Goal: Information Seeking & Learning: Compare options

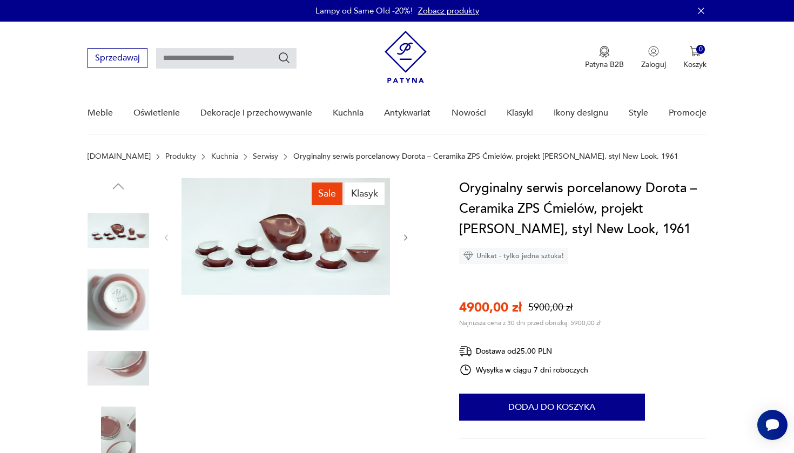
click at [115, 233] on img at bounding box center [119, 231] width 62 height 62
click at [250, 240] on img at bounding box center [286, 236] width 209 height 117
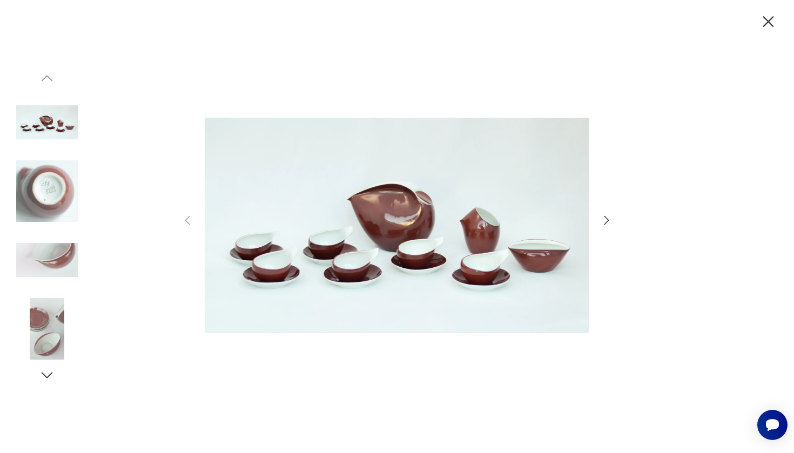
click at [606, 219] on icon "button" at bounding box center [606, 220] width 13 height 13
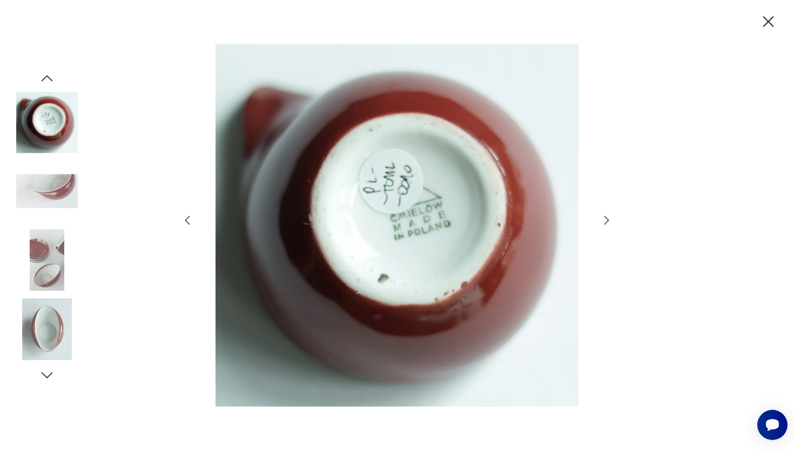
click at [606, 219] on icon "button" at bounding box center [606, 220] width 13 height 13
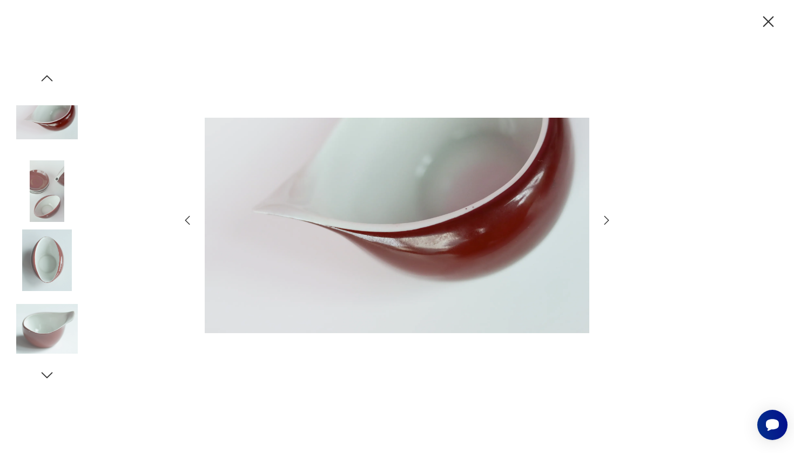
click at [606, 219] on icon "button" at bounding box center [606, 220] width 13 height 13
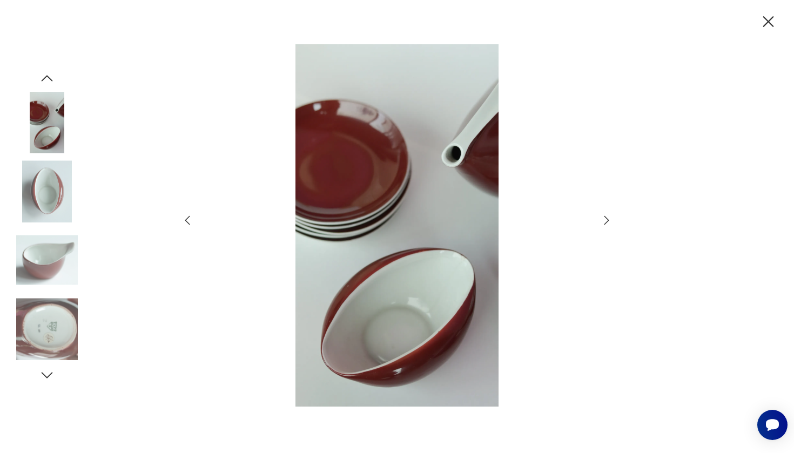
click at [606, 219] on icon "button" at bounding box center [606, 220] width 13 height 13
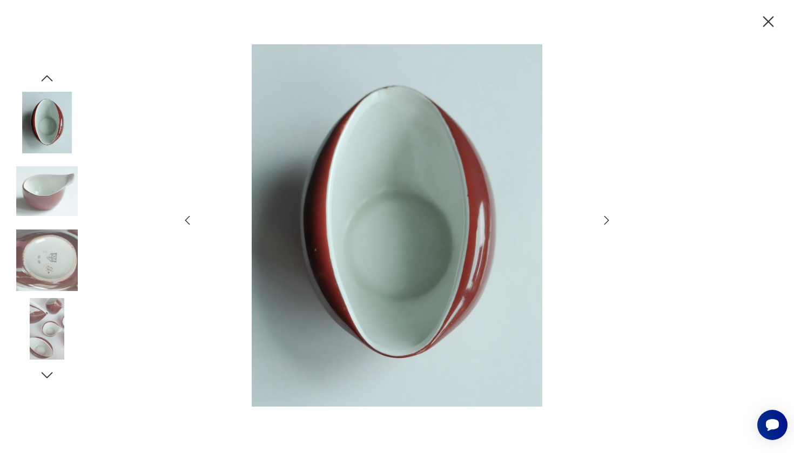
click at [606, 219] on icon "button" at bounding box center [606, 220] width 13 height 13
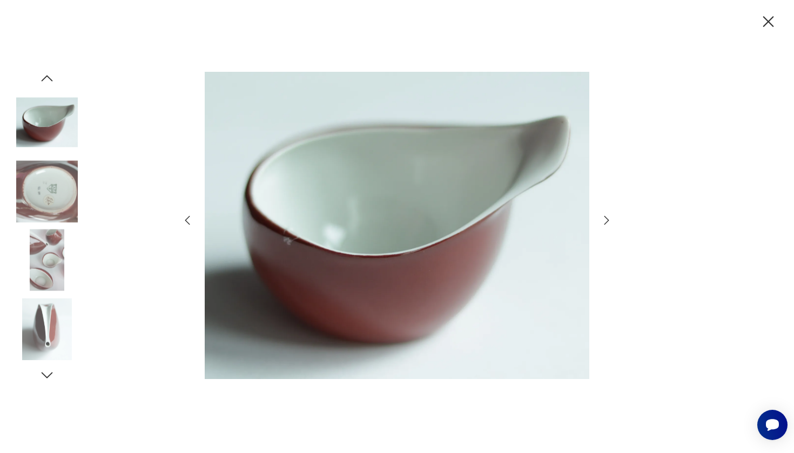
click at [606, 219] on icon "button" at bounding box center [606, 220] width 13 height 13
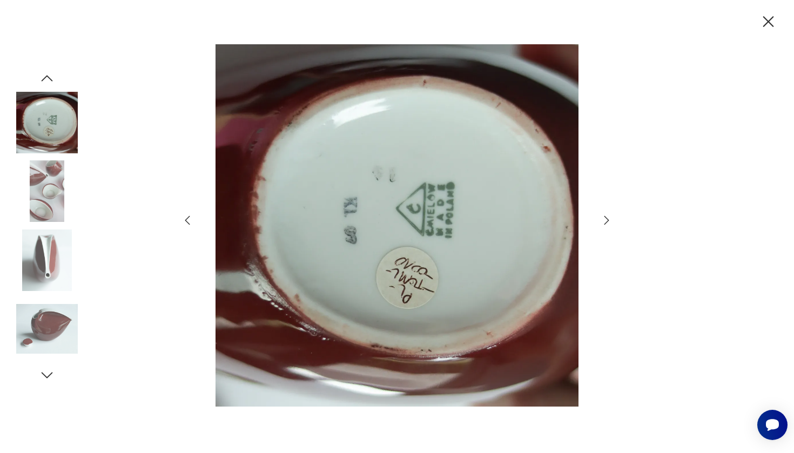
click at [606, 219] on icon "button" at bounding box center [606, 220] width 13 height 13
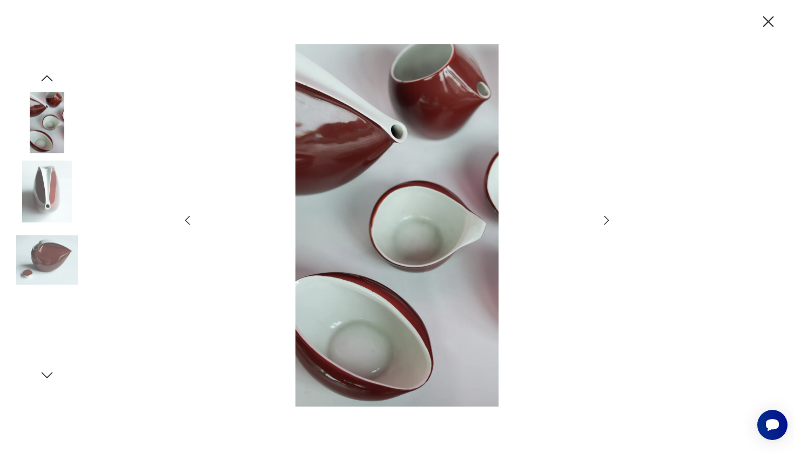
click at [606, 219] on icon "button" at bounding box center [606, 220] width 13 height 13
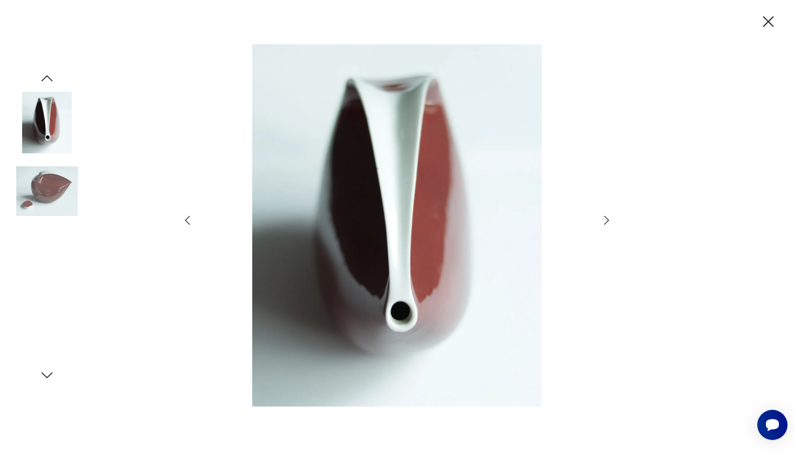
click at [606, 219] on icon "button" at bounding box center [606, 220] width 13 height 13
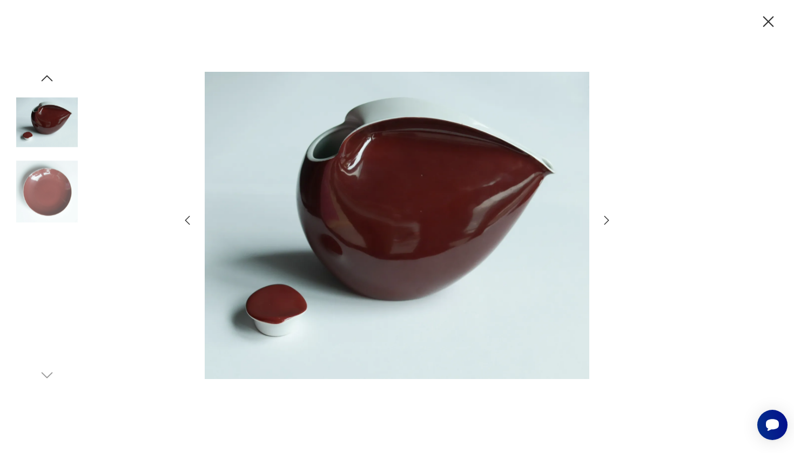
click at [606, 219] on icon "button" at bounding box center [606, 220] width 13 height 13
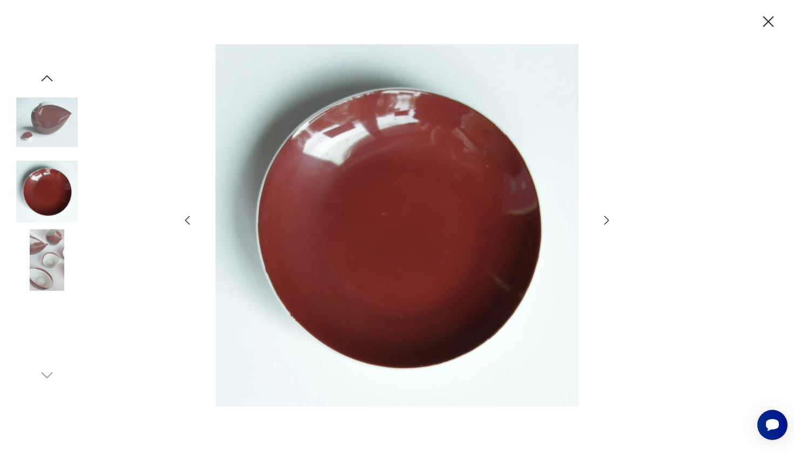
click at [606, 219] on icon "button" at bounding box center [606, 220] width 13 height 13
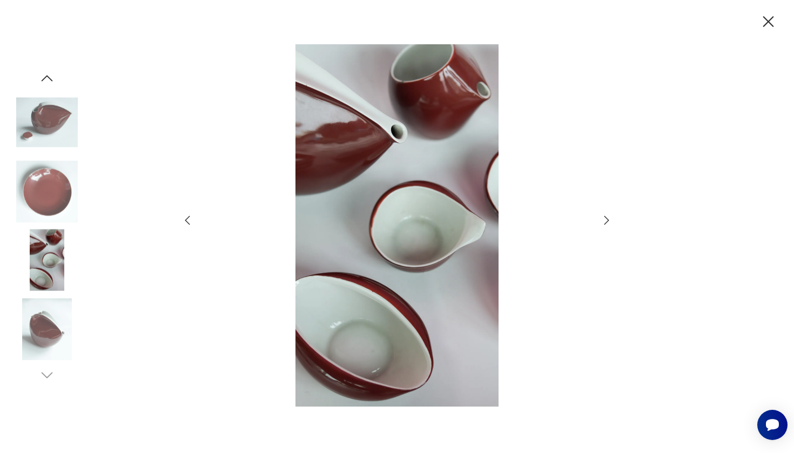
click at [606, 219] on icon "button" at bounding box center [606, 220] width 13 height 13
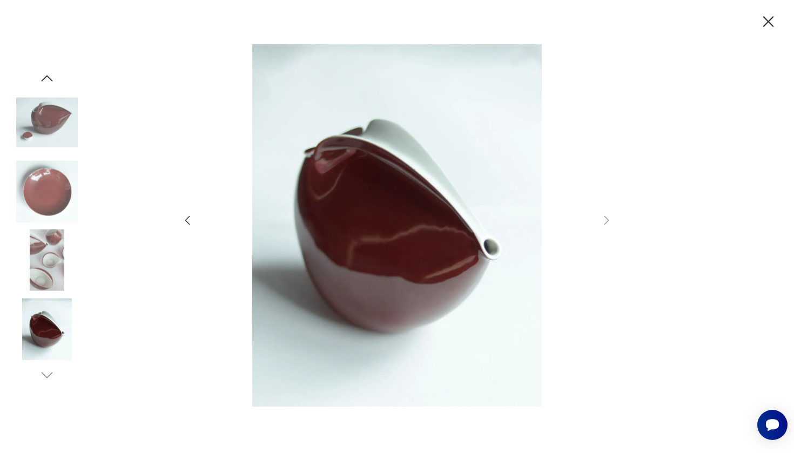
click at [762, 19] on icon "button" at bounding box center [768, 21] width 19 height 19
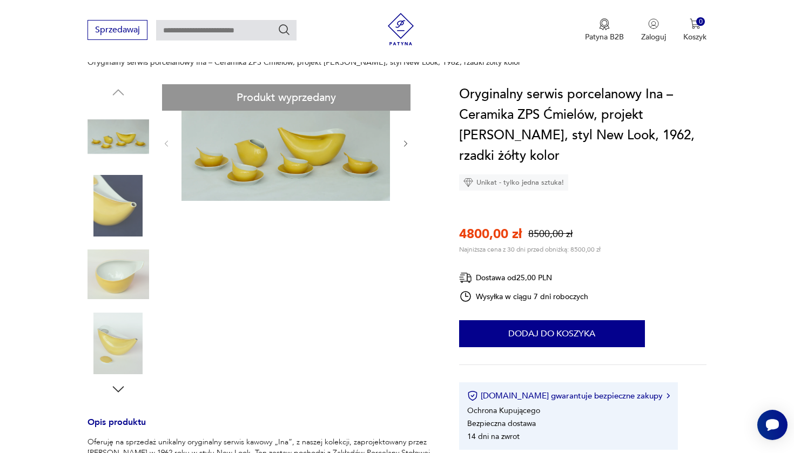
scroll to position [108, 0]
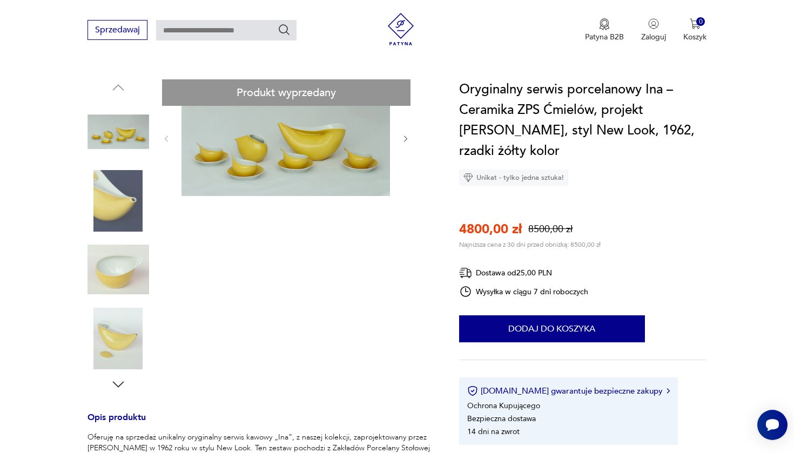
click at [125, 125] on img at bounding box center [119, 132] width 62 height 62
click at [122, 195] on img at bounding box center [119, 201] width 62 height 62
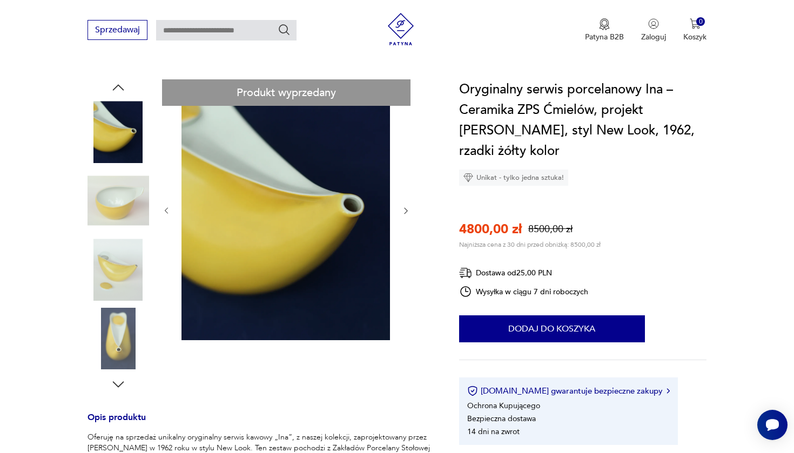
click at [120, 252] on img at bounding box center [119, 270] width 62 height 62
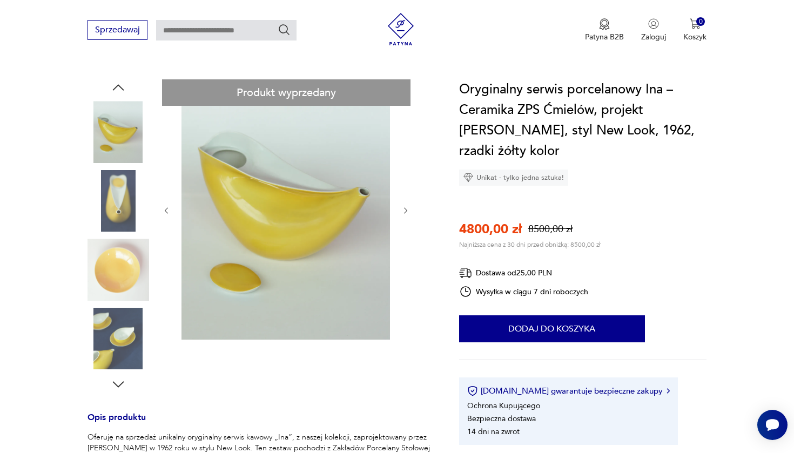
click at [112, 287] on img at bounding box center [119, 270] width 62 height 62
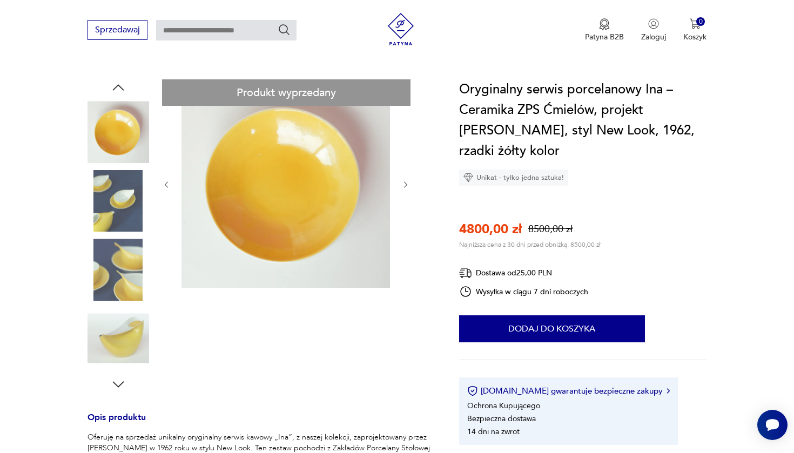
click at [113, 347] on img at bounding box center [119, 339] width 62 height 62
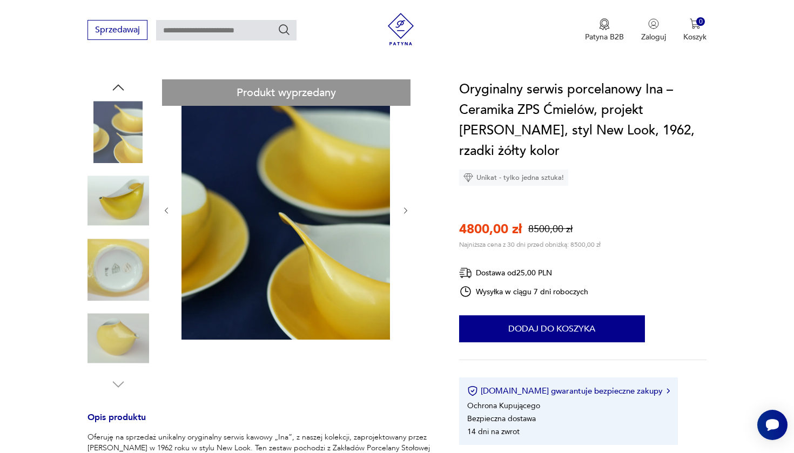
click at [125, 260] on img at bounding box center [119, 270] width 62 height 62
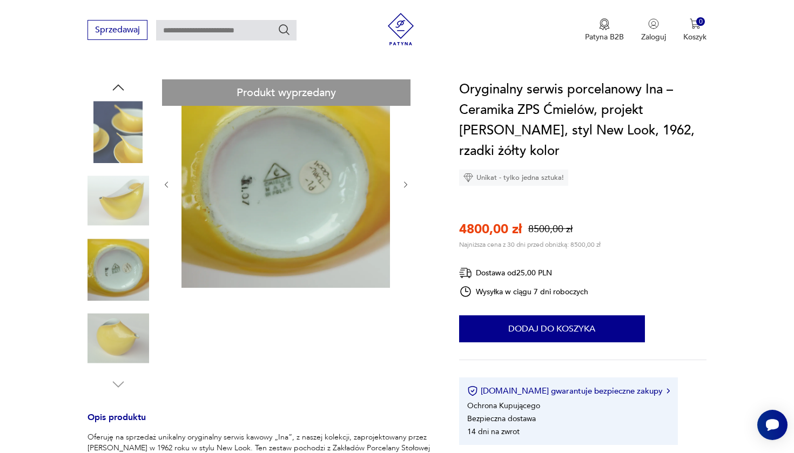
click at [124, 209] on img at bounding box center [119, 201] width 62 height 62
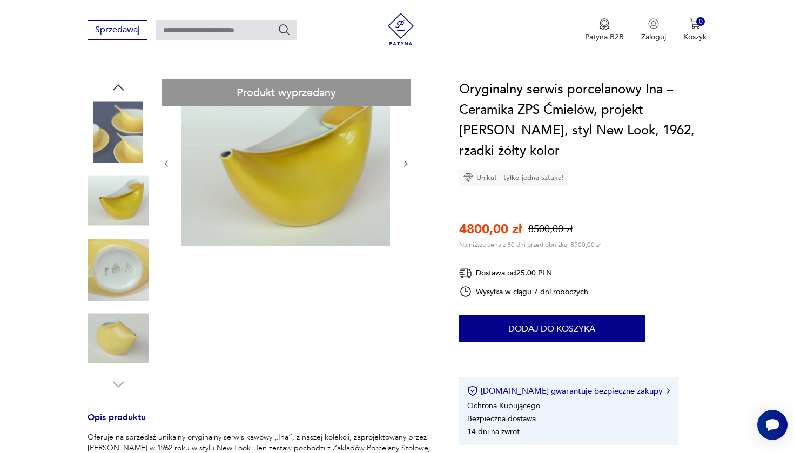
click at [123, 168] on div at bounding box center [119, 236] width 62 height 270
click at [123, 132] on img at bounding box center [119, 132] width 62 height 62
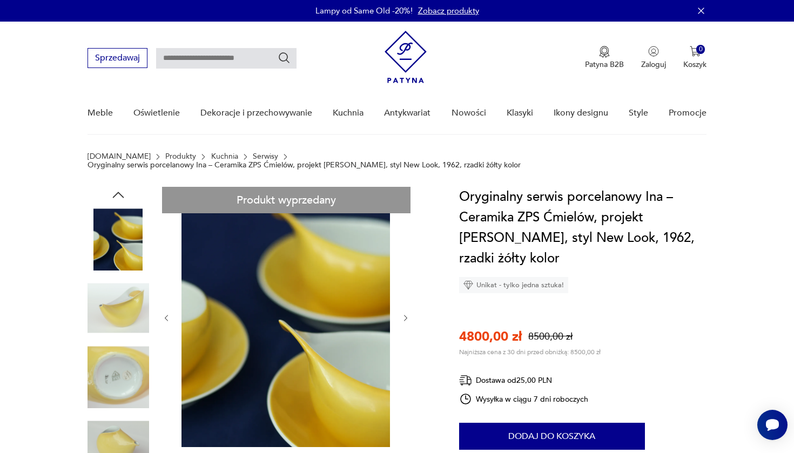
scroll to position [0, 0]
click at [205, 57] on input "text" at bounding box center [226, 58] width 140 height 21
type input "**********"
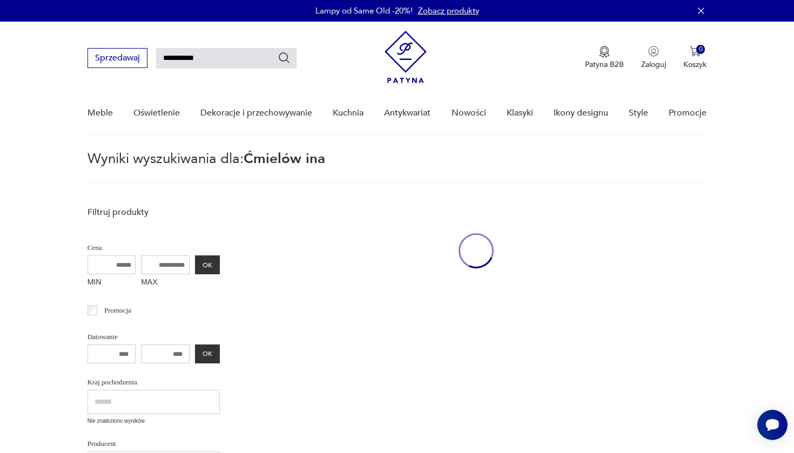
scroll to position [39, 0]
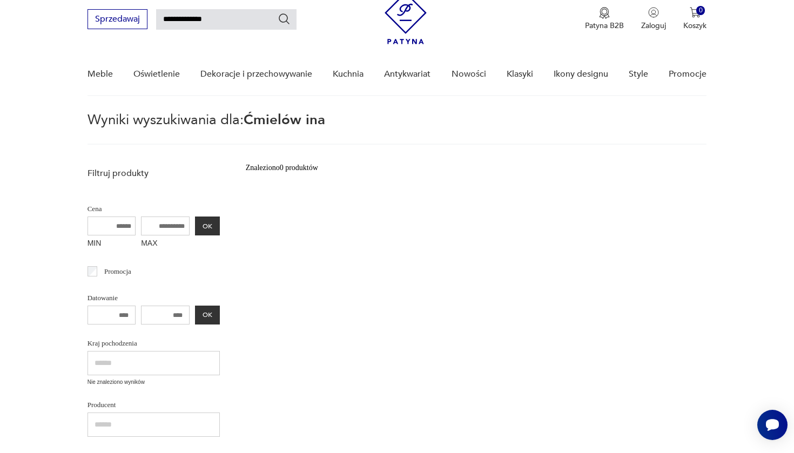
type input "**********"
type input "*******"
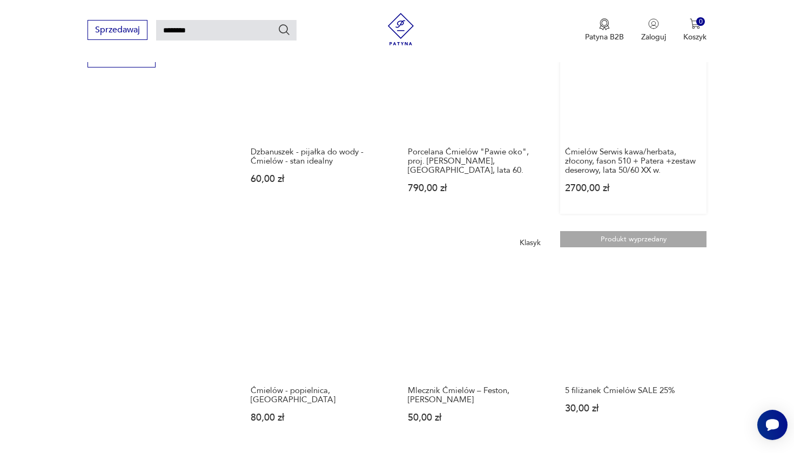
scroll to position [800, 0]
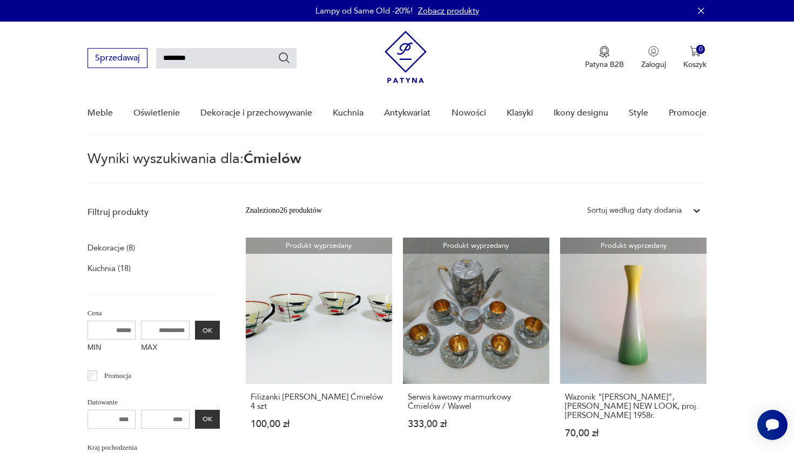
click at [223, 56] on input "*******" at bounding box center [226, 58] width 140 height 21
type input "*"
type input "********"
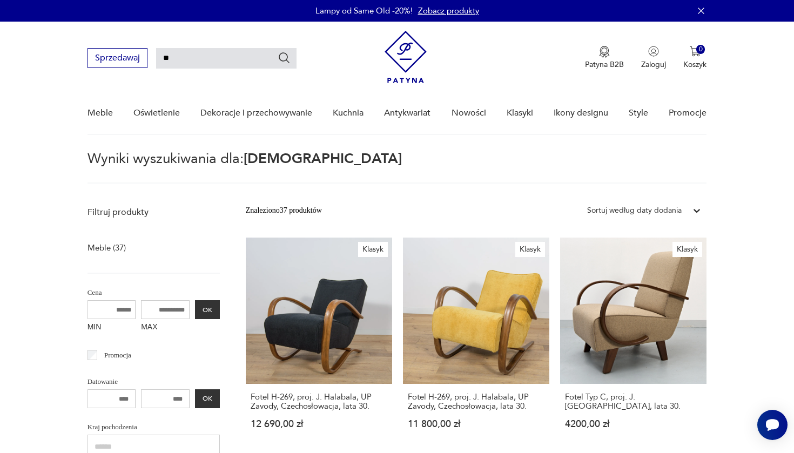
type input "*"
type input "********"
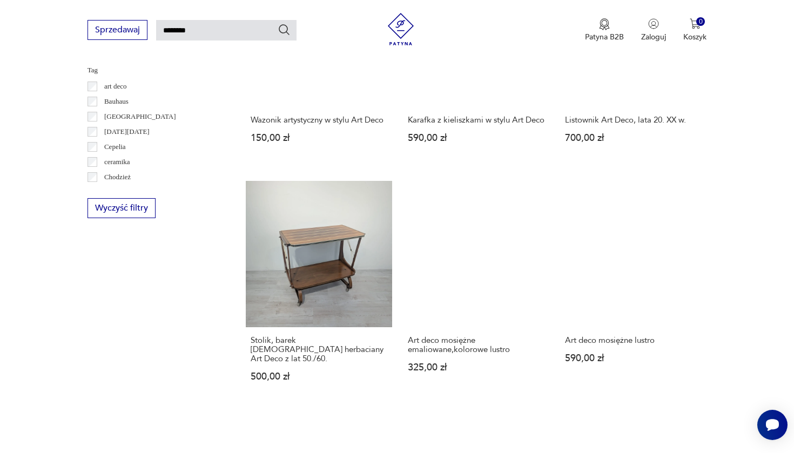
scroll to position [739, 0]
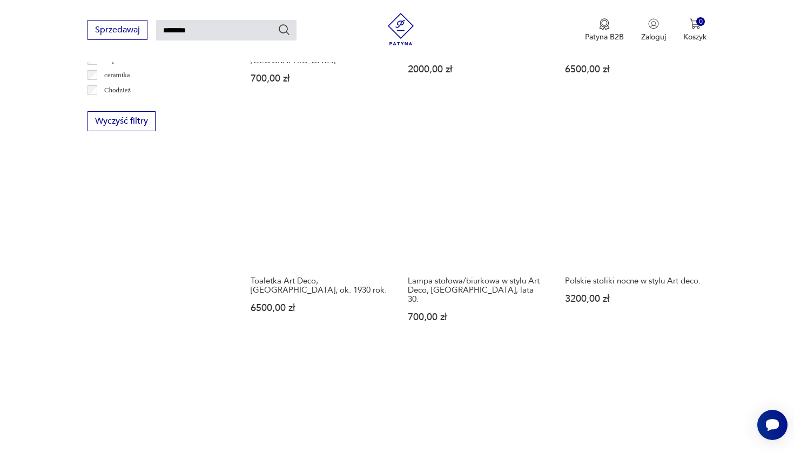
scroll to position [833, 0]
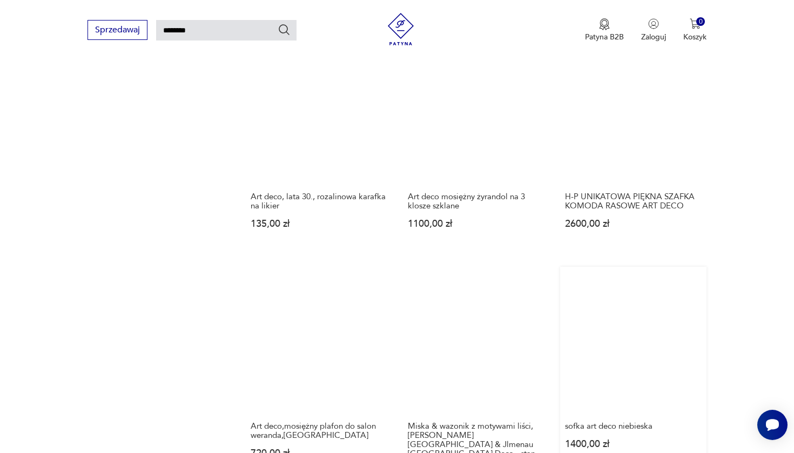
scroll to position [920, 0]
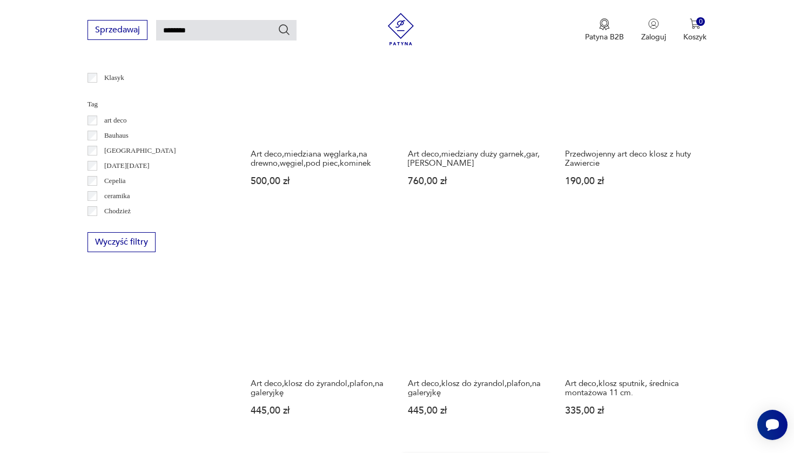
scroll to position [715, 0]
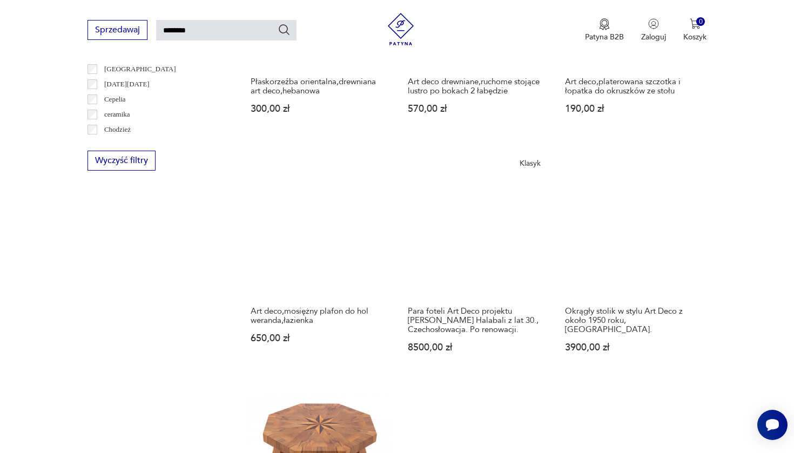
scroll to position [790, 0]
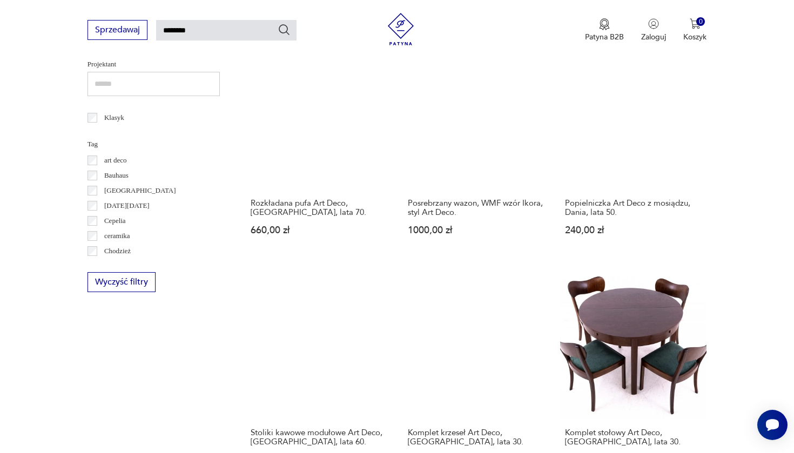
scroll to position [763, 0]
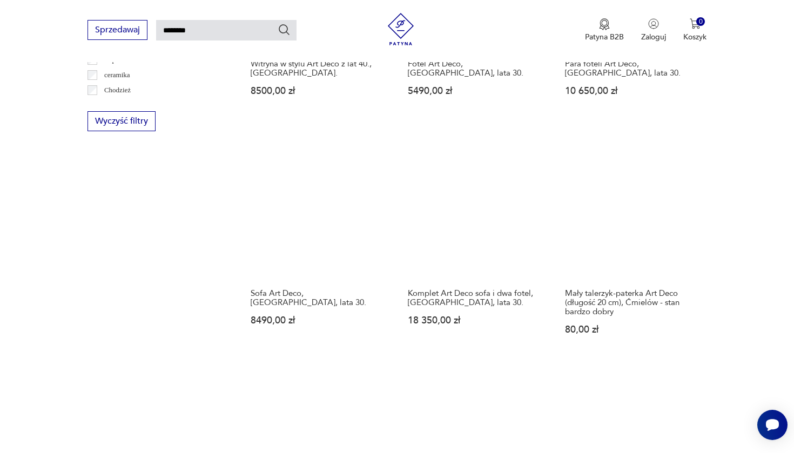
scroll to position [824, 0]
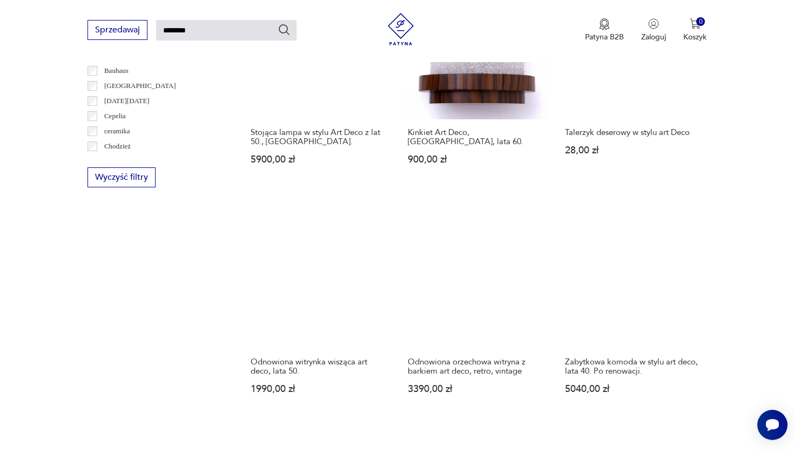
scroll to position [803, 0]
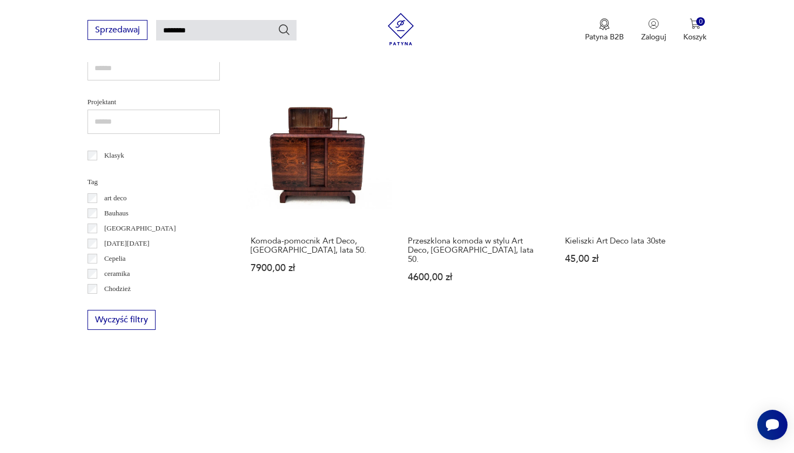
scroll to position [657, 0]
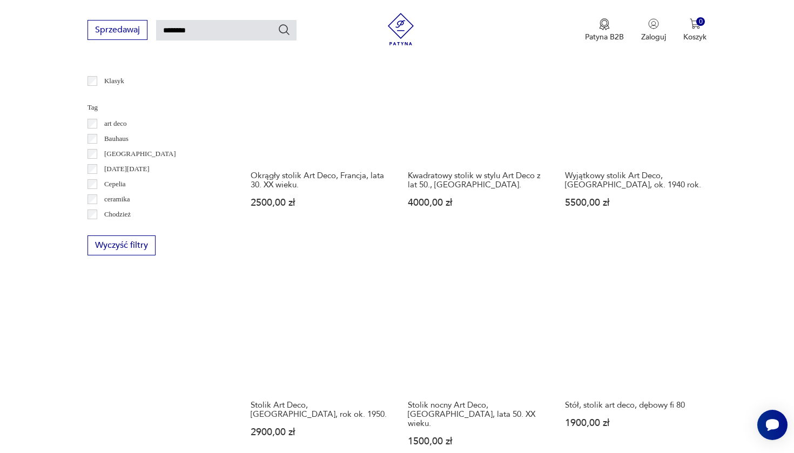
scroll to position [781, 0]
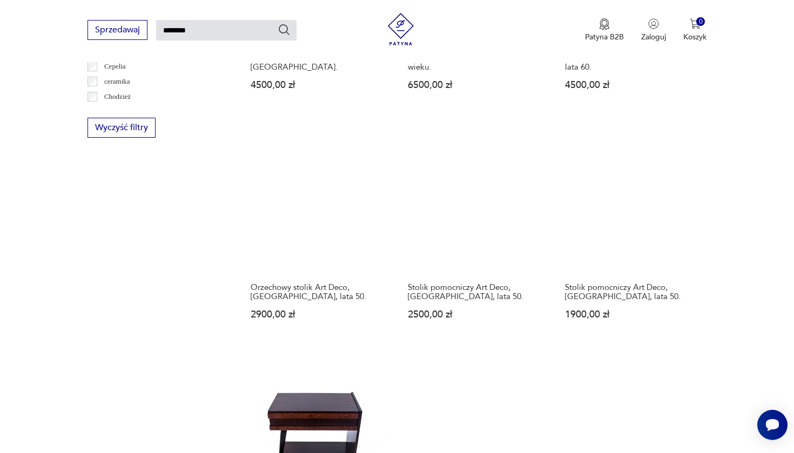
scroll to position [823, 0]
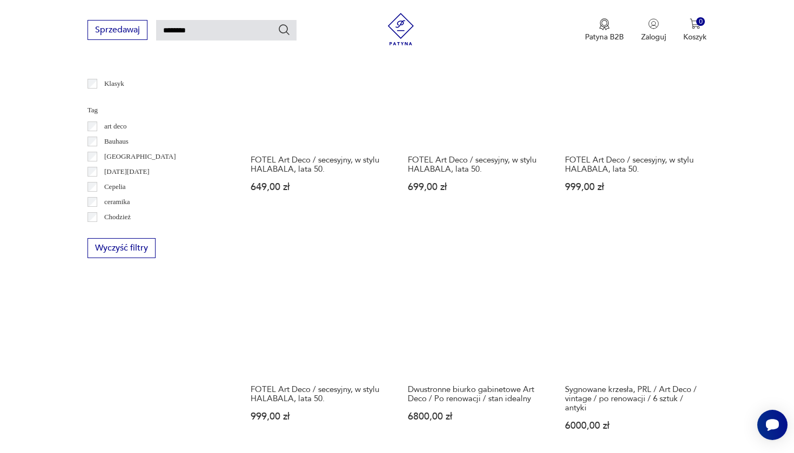
scroll to position [699, 0]
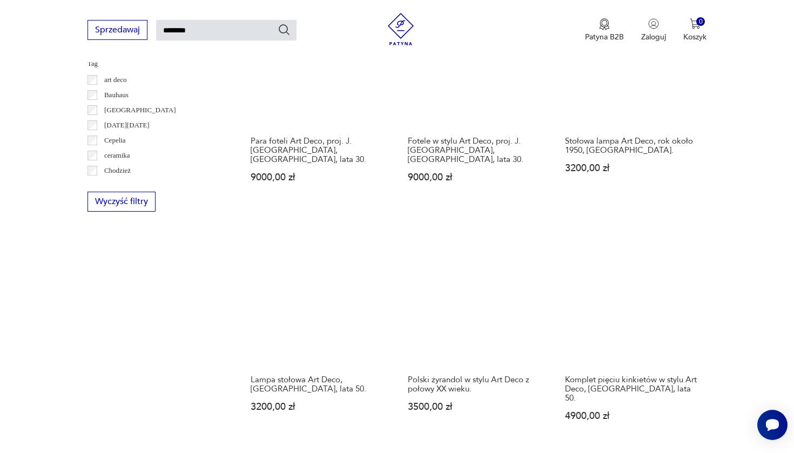
scroll to position [743, 0]
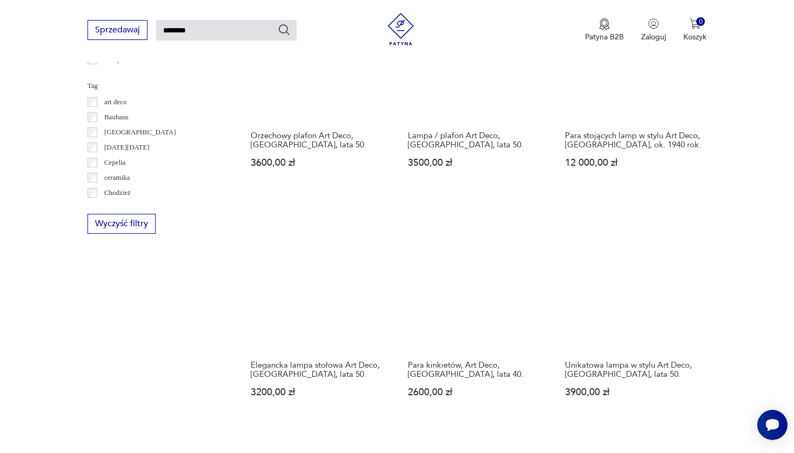
scroll to position [740, 0]
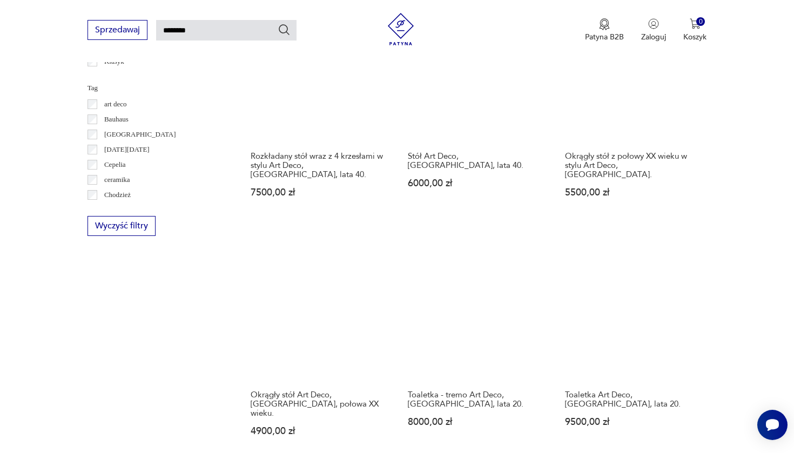
scroll to position [727, 0]
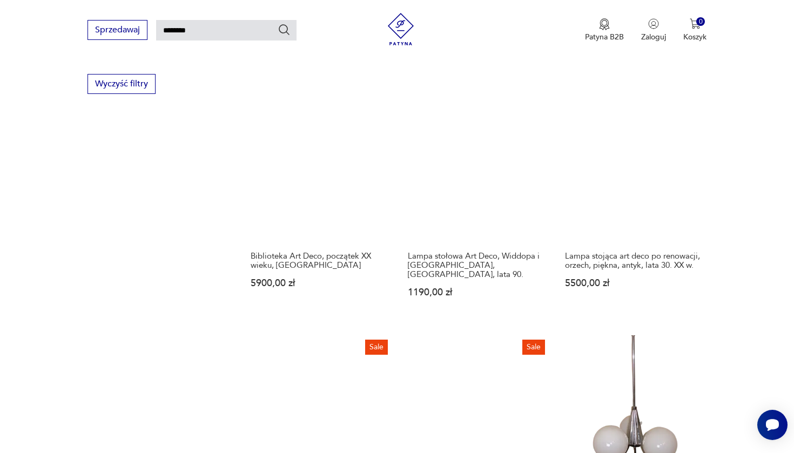
scroll to position [868, 0]
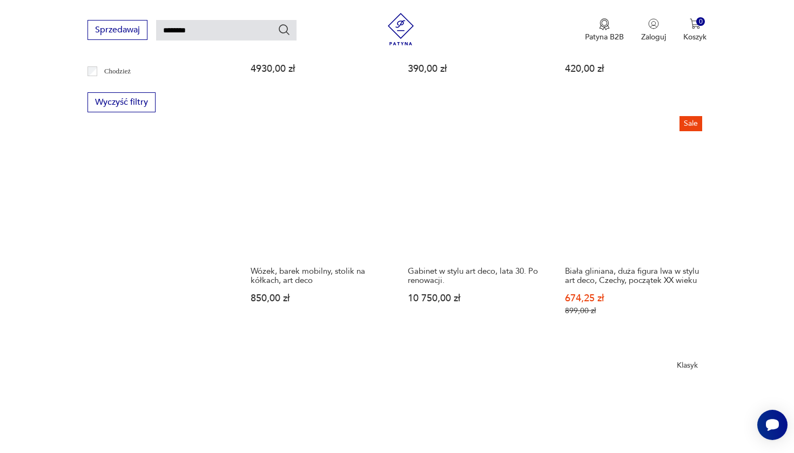
scroll to position [849, 0]
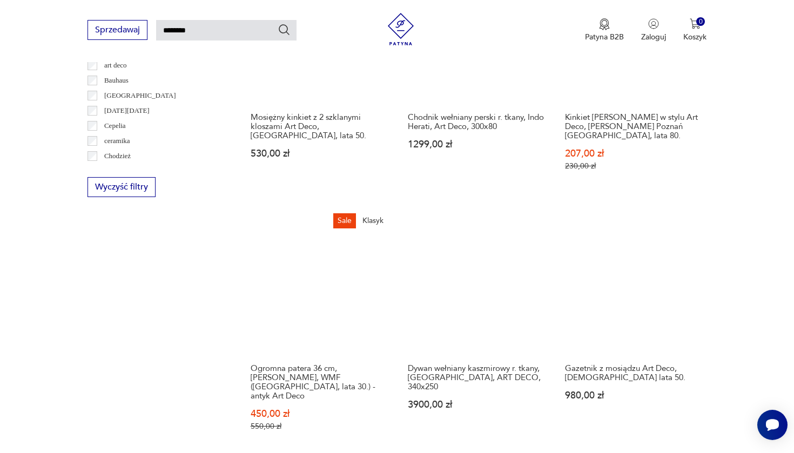
scroll to position [774, 0]
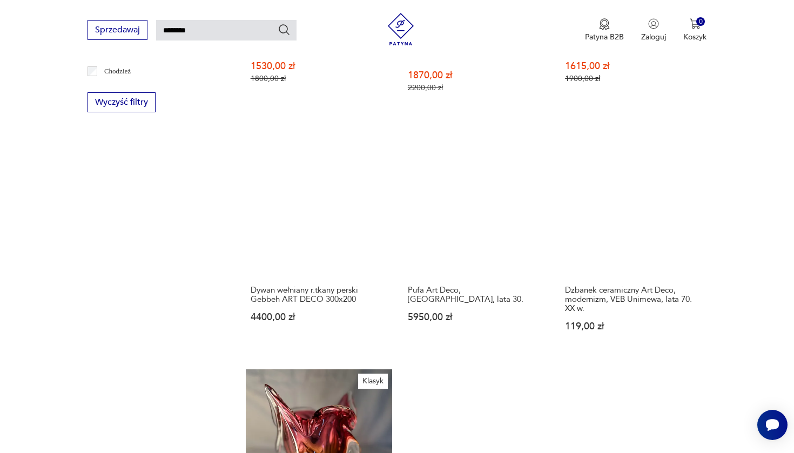
scroll to position [854, 0]
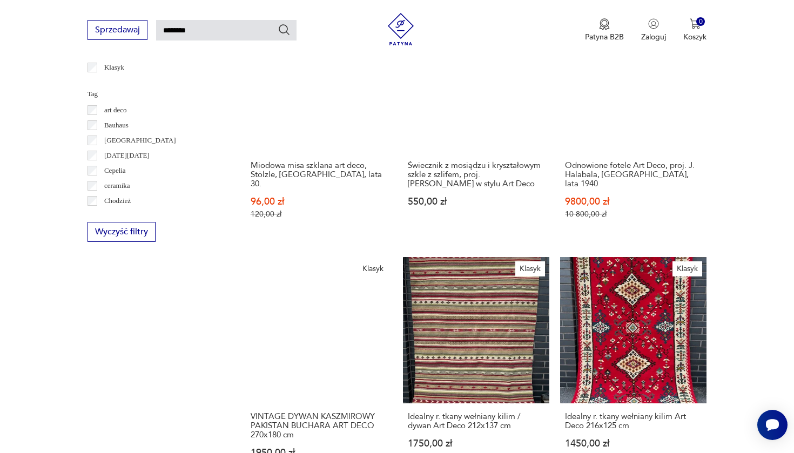
scroll to position [727, 0]
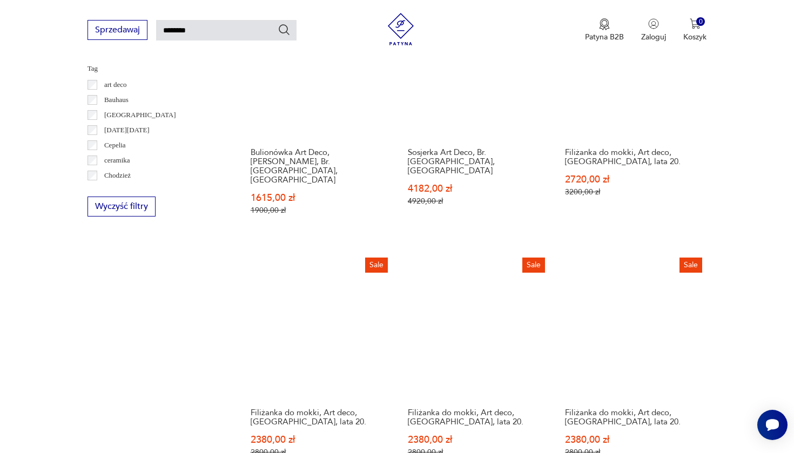
scroll to position [775, 0]
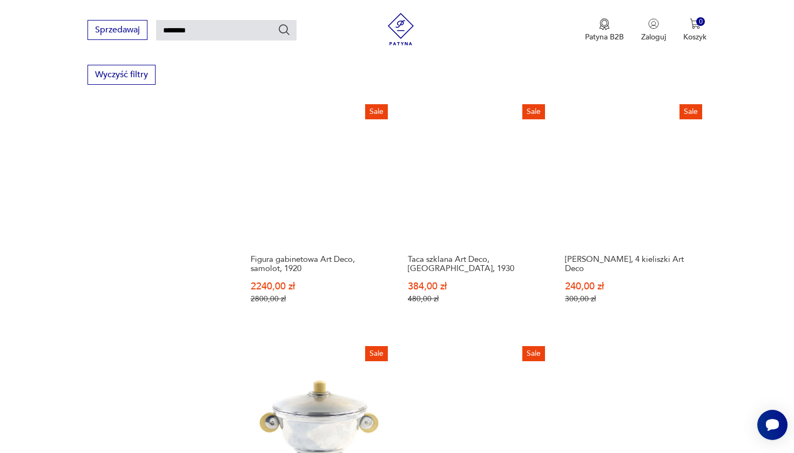
scroll to position [879, 0]
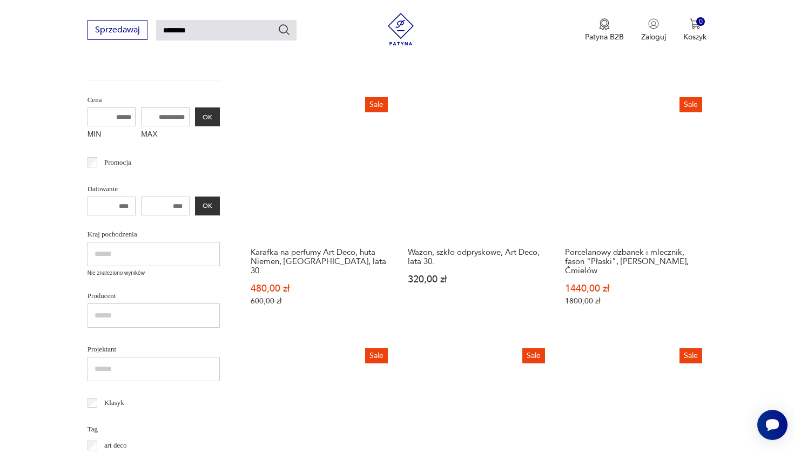
scroll to position [396, 1]
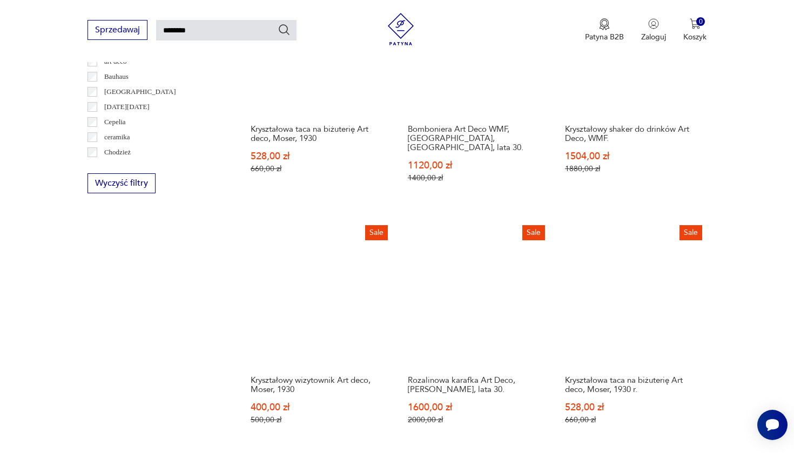
scroll to position [764, 0]
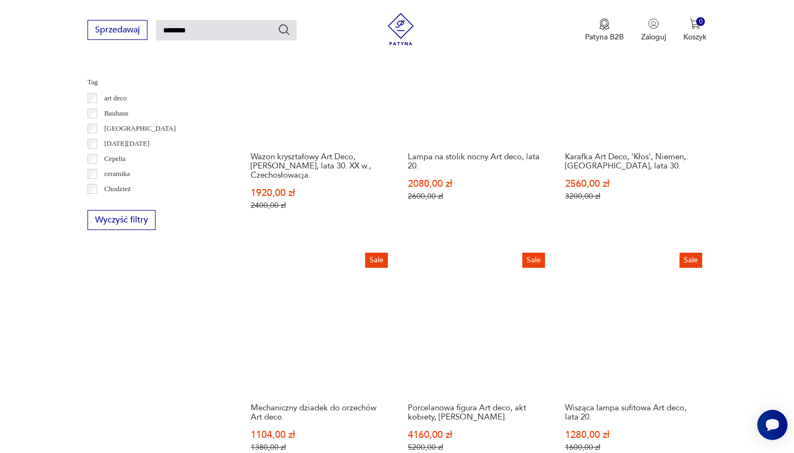
scroll to position [726, 0]
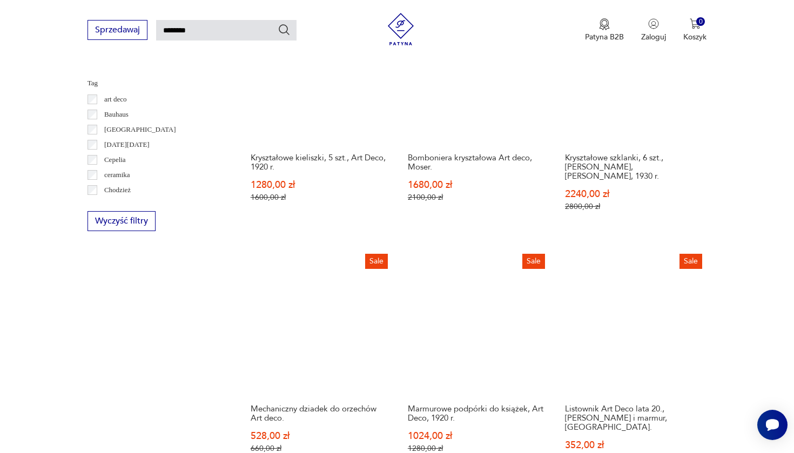
scroll to position [725, 0]
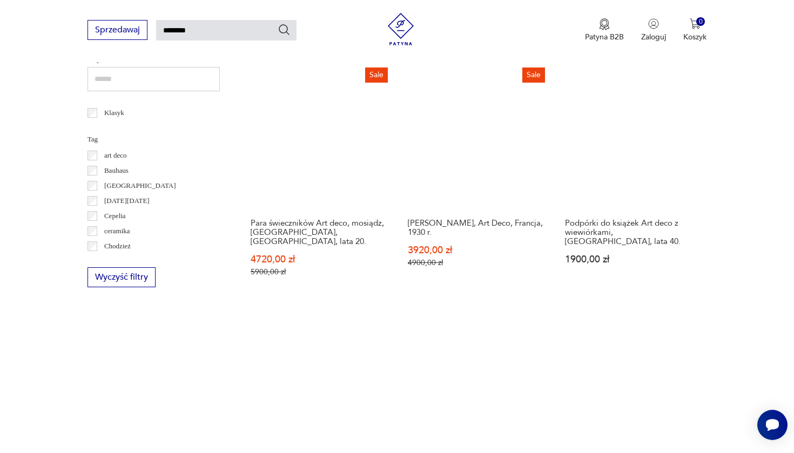
scroll to position [701, 0]
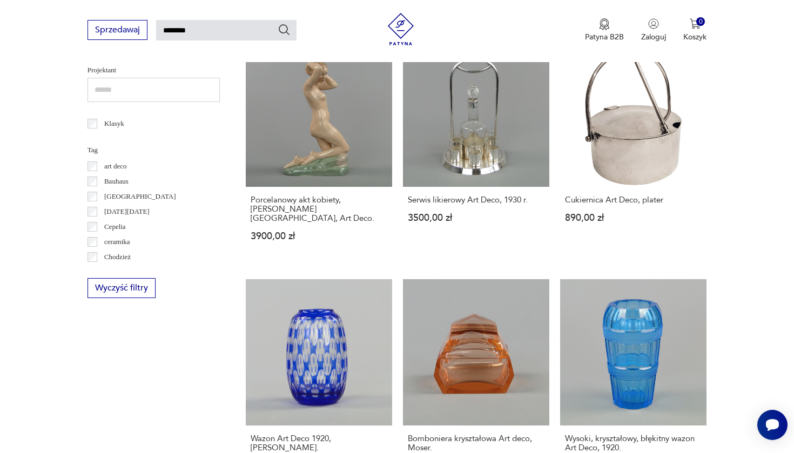
scroll to position [724, 0]
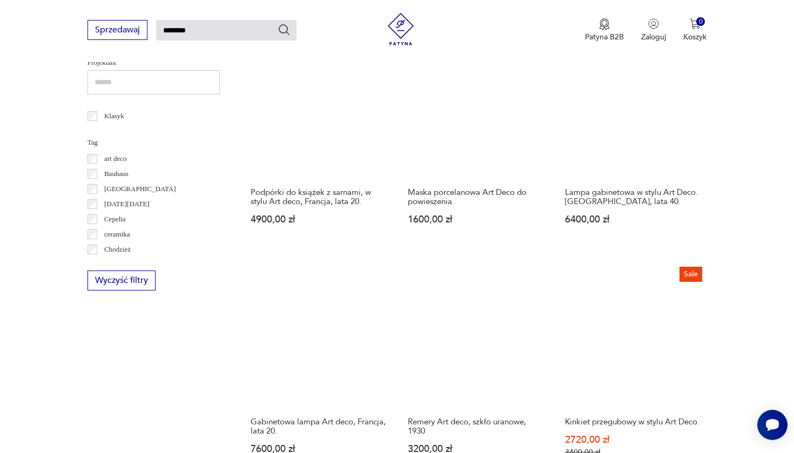
scroll to position [665, 0]
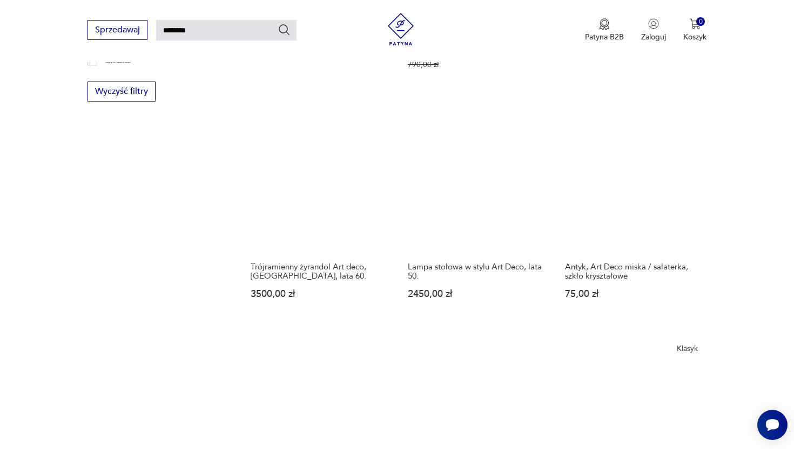
scroll to position [855, 0]
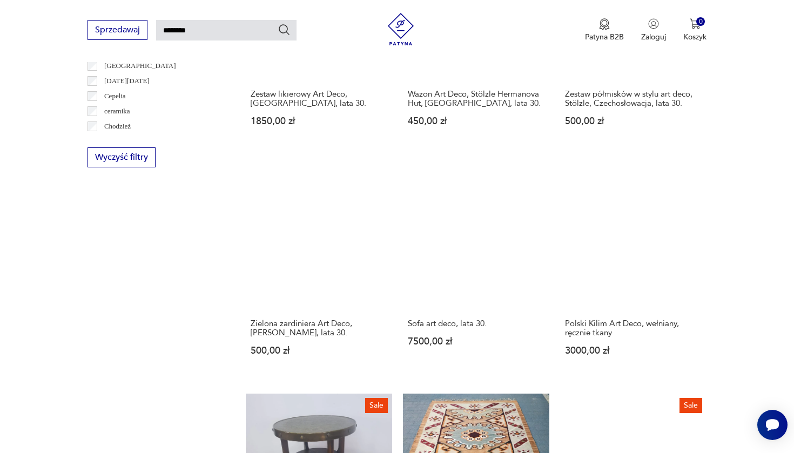
scroll to position [794, 0]
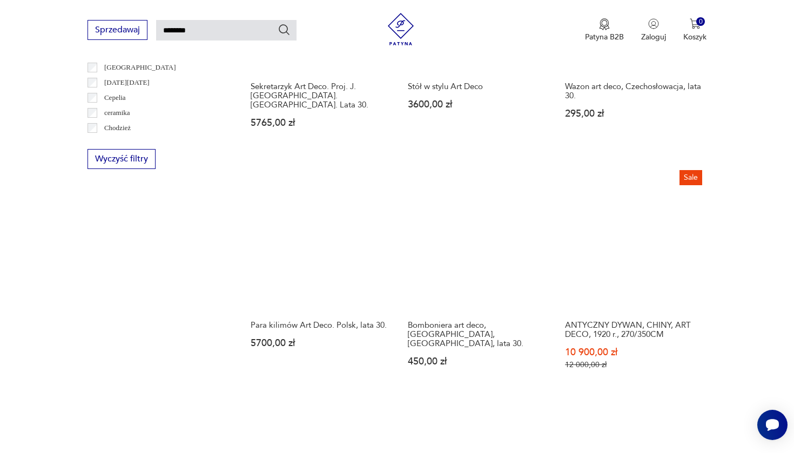
scroll to position [787, 0]
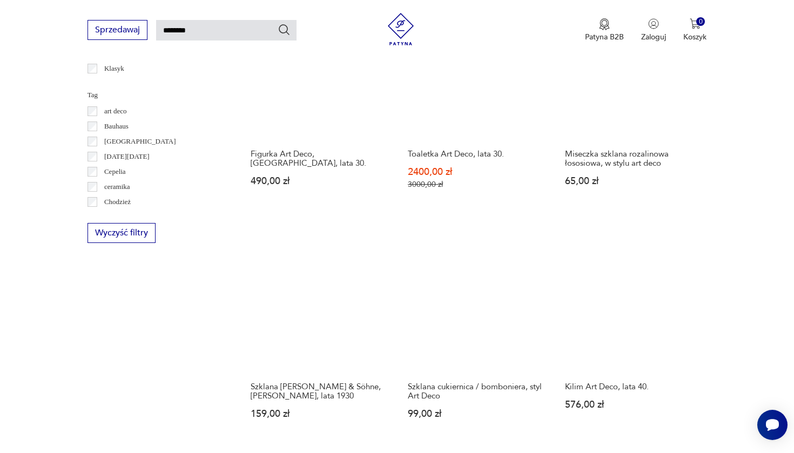
scroll to position [726, 0]
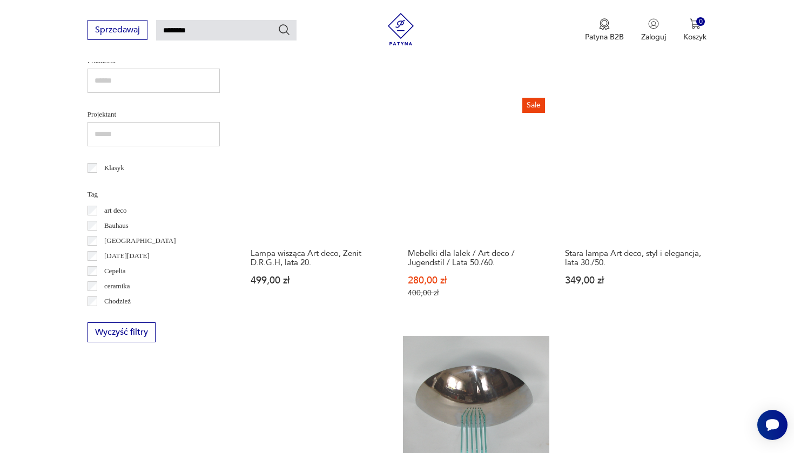
scroll to position [751, 0]
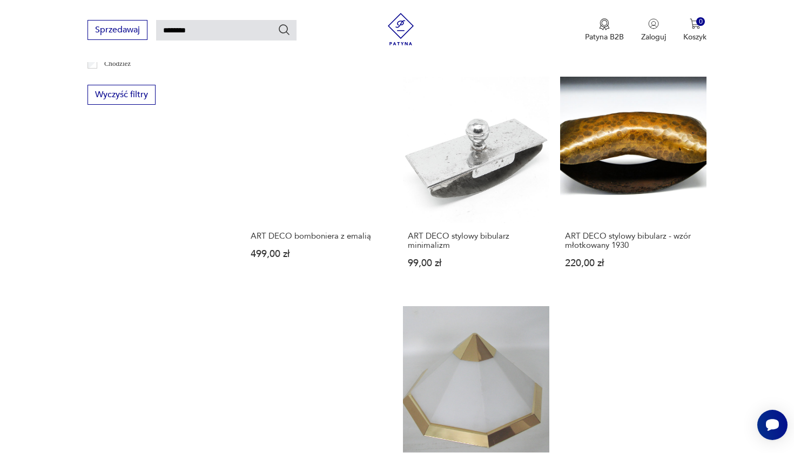
scroll to position [852, 0]
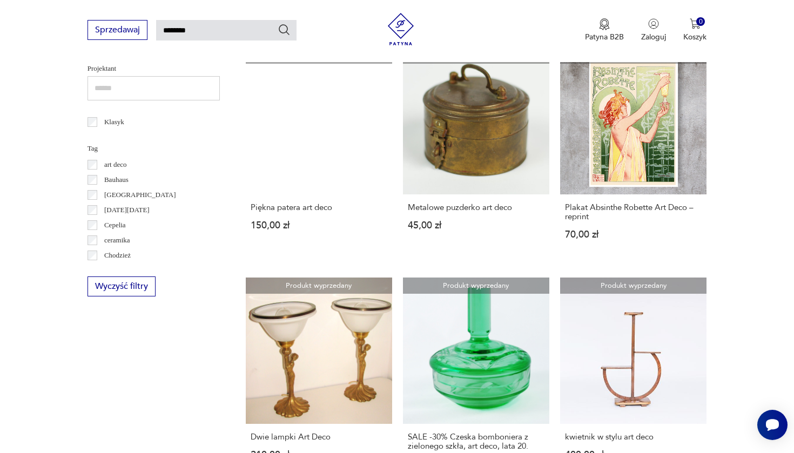
scroll to position [672, 0]
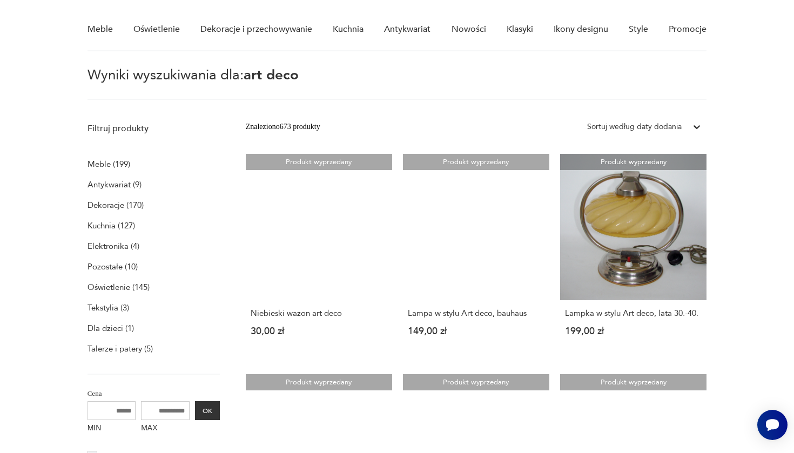
scroll to position [62, 0]
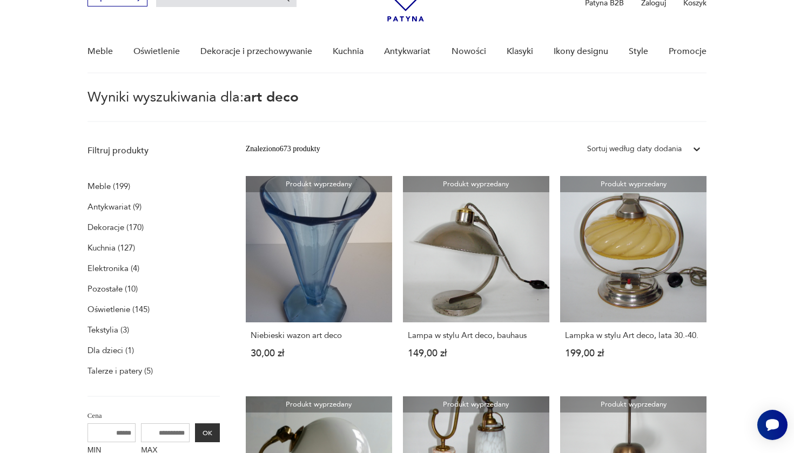
click at [108, 311] on p "Oświetlenie (145)" at bounding box center [119, 309] width 62 height 15
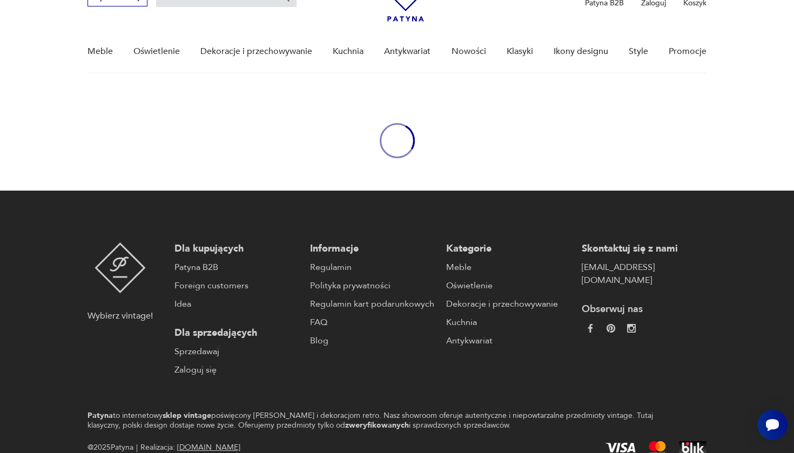
type input "********"
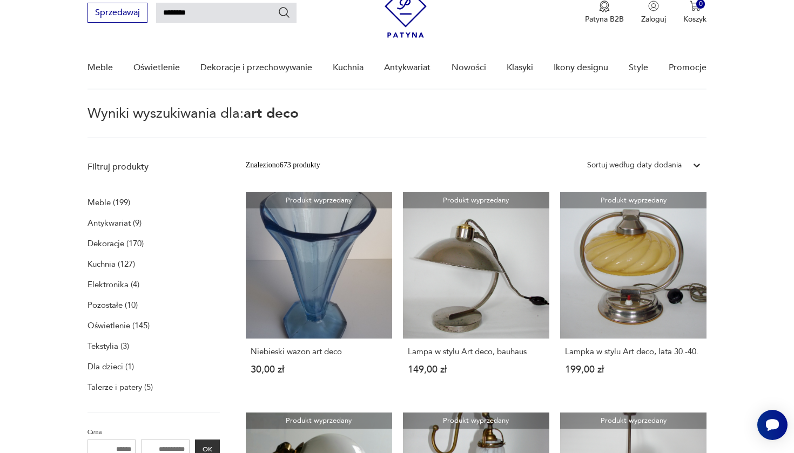
scroll to position [45, 0]
click at [696, 165] on icon at bounding box center [697, 165] width 11 height 11
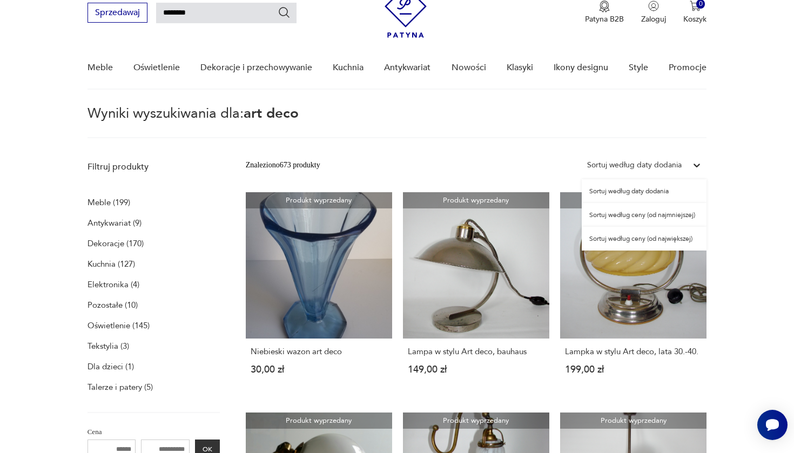
click at [667, 214] on div "Sortuj według ceny (od najmniejszej)" at bounding box center [644, 215] width 125 height 24
